Goal: Task Accomplishment & Management: Complete application form

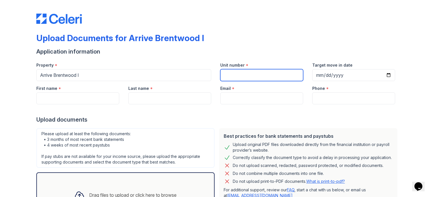
click at [246, 79] on input "Unit number" at bounding box center [261, 75] width 83 height 12
type input "3077"
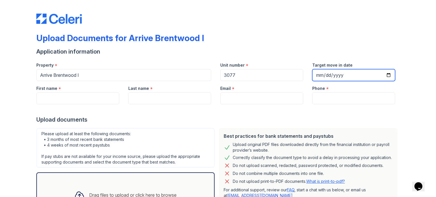
click at [384, 72] on input "Target move in date" at bounding box center [353, 75] width 83 height 12
type input "[DATE]"
click at [90, 104] on div at bounding box center [217, 109] width 363 height 11
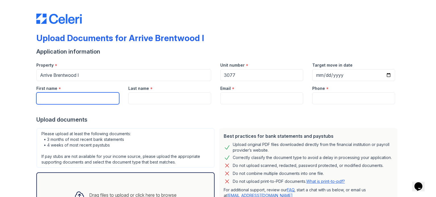
click at [87, 99] on input "First name" at bounding box center [77, 99] width 83 height 12
type input "[PERSON_NAME]"
type input "Imperiale"
type input "[PERSON_NAME][EMAIL_ADDRESS][PERSON_NAME][DOMAIN_NAME]"
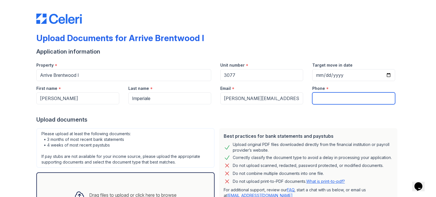
type input "3145813360"
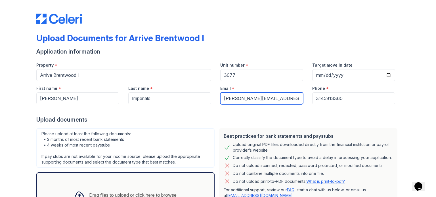
drag, startPoint x: 296, startPoint y: 99, endPoint x: 179, endPoint y: 96, distance: 117.3
click at [179, 96] on div "First name * [PERSON_NAME] Last name * [PERSON_NAME] Email * [PERSON_NAME][EMAI…" at bounding box center [216, 92] width 368 height 23
type input "[EMAIL_ADDRESS][PERSON_NAME][DOMAIN_NAME]"
click at [211, 117] on div "Upload documents" at bounding box center [217, 120] width 363 height 8
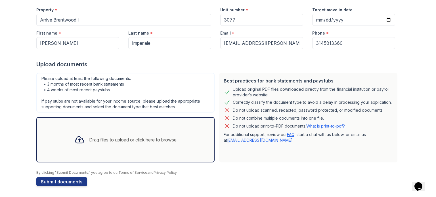
click at [104, 142] on div "Drag files to upload or click here to browse" at bounding box center [132, 140] width 87 height 7
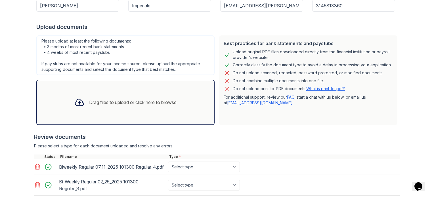
scroll to position [176, 0]
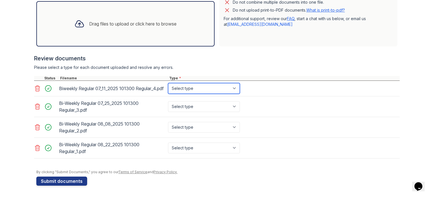
click at [175, 91] on select "Select type Paystub Bank Statement Offer Letter Tax Documents Benefit Award Let…" at bounding box center [204, 88] width 72 height 11
select select "paystub"
click at [168, 83] on select "Select type Paystub Bank Statement Offer Letter Tax Documents Benefit Award Let…" at bounding box center [204, 88] width 72 height 11
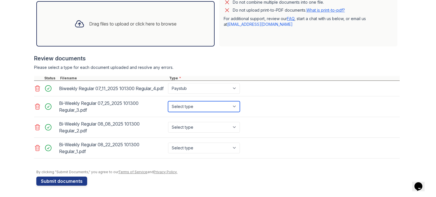
click at [182, 102] on select "Select type Paystub Bank Statement Offer Letter Tax Documents Benefit Award Let…" at bounding box center [204, 106] width 72 height 11
select select "paystub"
click at [168, 101] on select "Select type Paystub Bank Statement Offer Letter Tax Documents Benefit Award Let…" at bounding box center [204, 106] width 72 height 11
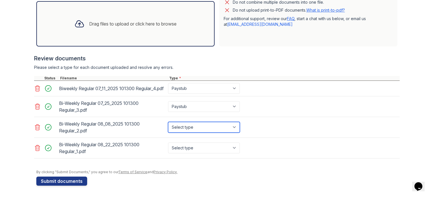
click at [190, 130] on select "Select type Paystub Bank Statement Offer Letter Tax Documents Benefit Award Let…" at bounding box center [204, 127] width 72 height 11
select select "paystub"
click at [168, 122] on select "Select type Paystub Bank Statement Offer Letter Tax Documents Benefit Award Let…" at bounding box center [204, 127] width 72 height 11
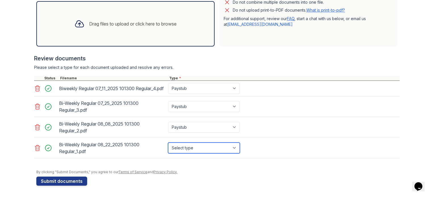
click at [189, 147] on select "Select type Paystub Bank Statement Offer Letter Tax Documents Benefit Award Let…" at bounding box center [204, 148] width 72 height 11
select select "paystub"
click at [168, 143] on select "Select type Paystub Bank Statement Offer Letter Tax Documents Benefit Award Let…" at bounding box center [204, 148] width 72 height 11
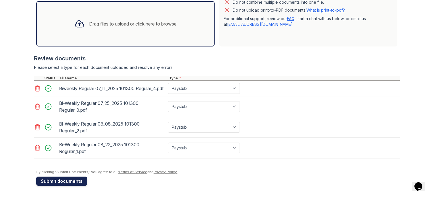
click at [60, 183] on button "Submit documents" at bounding box center [61, 181] width 51 height 9
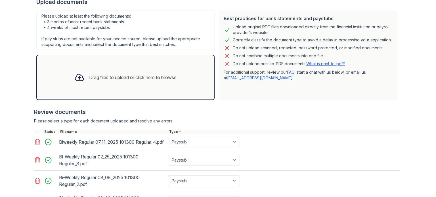
scroll to position [133, 0]
click at [150, 79] on div "Drag files to upload or click here to browse" at bounding box center [132, 77] width 87 height 7
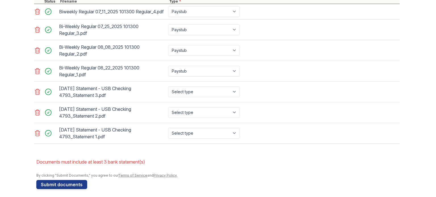
scroll to position [265, 0]
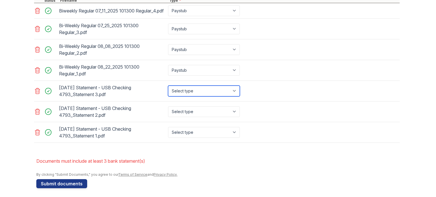
click at [198, 97] on select "Select type Paystub Bank Statement Offer Letter Tax Documents Benefit Award Let…" at bounding box center [204, 91] width 72 height 11
click at [168, 90] on select "Select type Paystub Bank Statement Offer Letter Tax Documents Benefit Award Let…" at bounding box center [204, 91] width 72 height 11
click at [187, 90] on select "Select type Paystub Bank Statement Offer Letter Tax Documents Benefit Award Let…" at bounding box center [204, 91] width 72 height 11
select select "bank_statement"
click at [168, 90] on select "Select type Paystub Bank Statement Offer Letter Tax Documents Benefit Award Let…" at bounding box center [204, 91] width 72 height 11
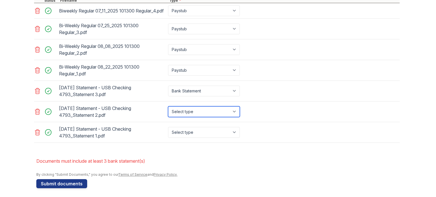
click at [187, 117] on select "Select type Paystub Bank Statement Offer Letter Tax Documents Benefit Award Let…" at bounding box center [204, 111] width 72 height 11
select select "bank_statement"
click at [168, 110] on select "Select type Paystub Bank Statement Offer Letter Tax Documents Benefit Award Let…" at bounding box center [204, 111] width 72 height 11
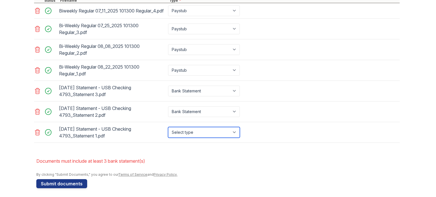
click at [183, 137] on select "Select type Paystub Bank Statement Offer Letter Tax Documents Benefit Award Let…" at bounding box center [204, 132] width 72 height 11
select select "bank_statement"
click at [168, 131] on select "Select type Paystub Bank Statement Offer Letter Tax Documents Benefit Award Let…" at bounding box center [204, 132] width 72 height 11
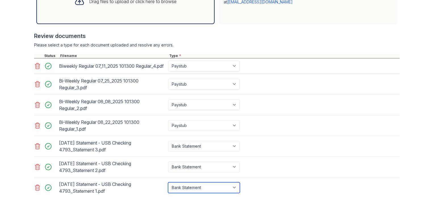
scroll to position [272, 0]
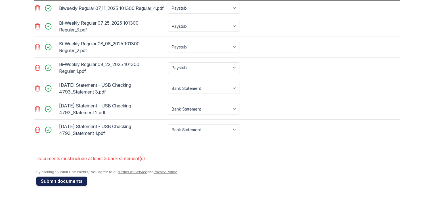
click at [59, 181] on button "Submit documents" at bounding box center [61, 181] width 51 height 9
